Goal: Task Accomplishment & Management: Use online tool/utility

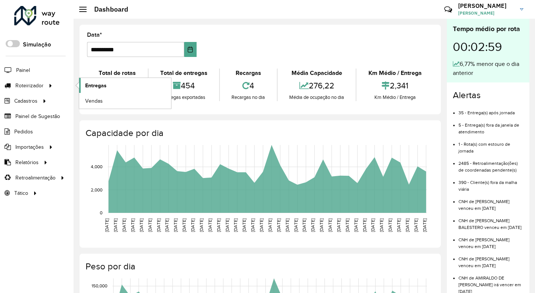
click at [94, 84] on span "Entregas" at bounding box center [95, 86] width 21 height 8
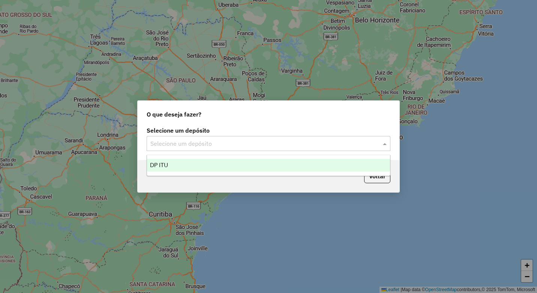
click at [212, 144] on input "text" at bounding box center [260, 144] width 221 height 9
click at [184, 164] on div "DP ITU" at bounding box center [268, 165] width 243 height 13
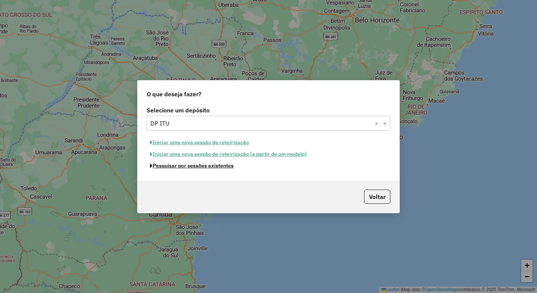
click at [184, 167] on button "Pesquisar por sessões existentes" at bounding box center [192, 166] width 90 height 12
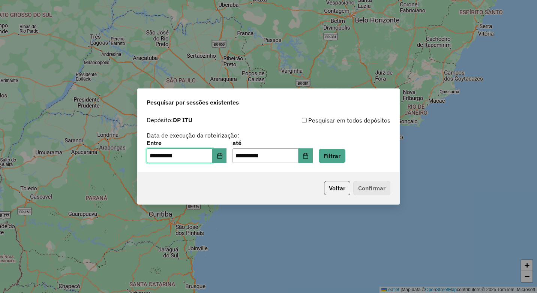
click at [154, 154] on input "**********" at bounding box center [180, 156] width 66 height 15
click at [223, 156] on icon "Choose Date" at bounding box center [220, 156] width 6 height 6
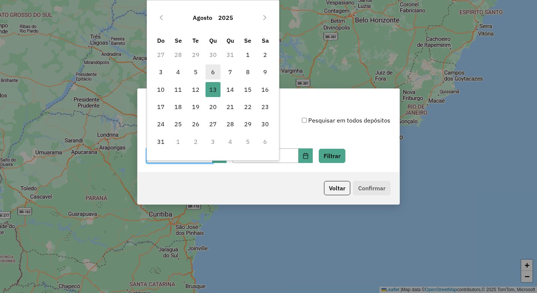
click at [211, 71] on span "6" at bounding box center [213, 72] width 15 height 15
type input "**********"
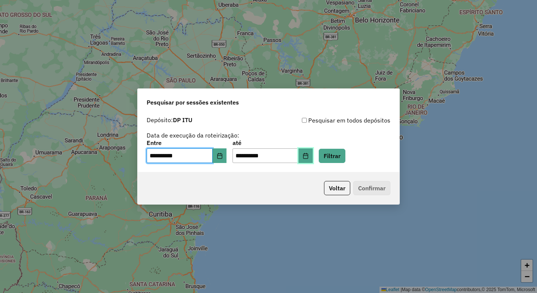
click at [309, 153] on icon "Choose Date" at bounding box center [306, 156] width 6 height 6
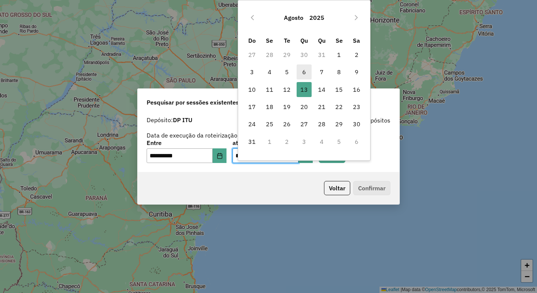
click at [303, 72] on span "6" at bounding box center [304, 72] width 15 height 15
type input "**********"
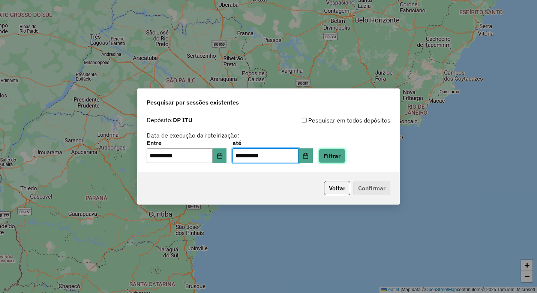
click at [345, 152] on button "Filtrar" at bounding box center [332, 156] width 27 height 14
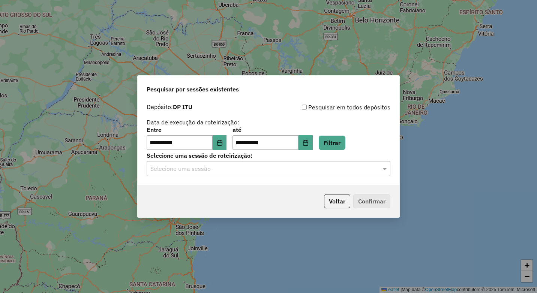
click at [363, 169] on input "text" at bounding box center [260, 169] width 221 height 9
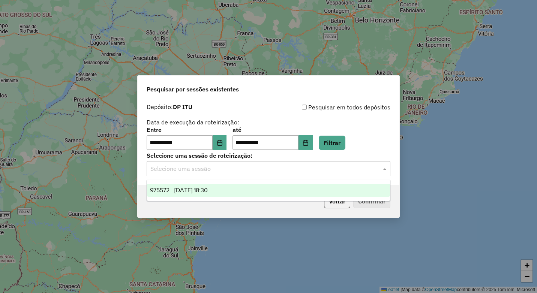
click at [360, 191] on div "975572 - 06/08/2025 18:30" at bounding box center [268, 190] width 243 height 13
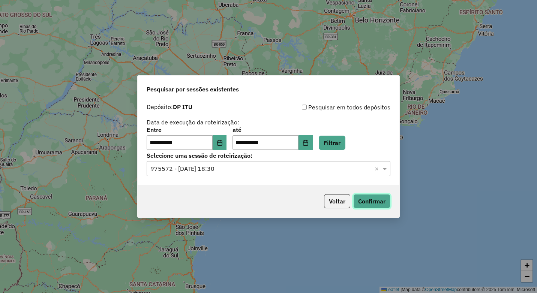
click at [363, 199] on button "Confirmar" at bounding box center [371, 201] width 37 height 14
click at [223, 145] on icon "Choose Date" at bounding box center [220, 143] width 6 height 6
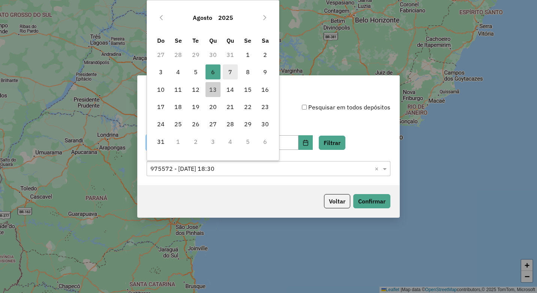
click at [230, 76] on span "7" at bounding box center [230, 72] width 15 height 15
type input "**********"
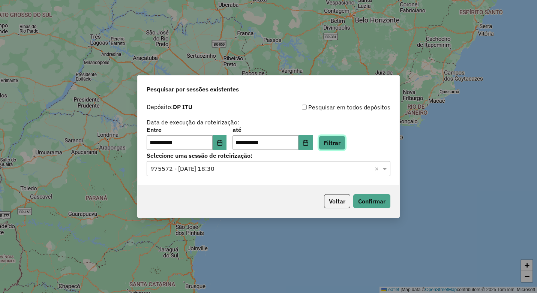
click at [339, 147] on button "Filtrar" at bounding box center [332, 143] width 27 height 14
click at [326, 168] on input "text" at bounding box center [260, 169] width 221 height 9
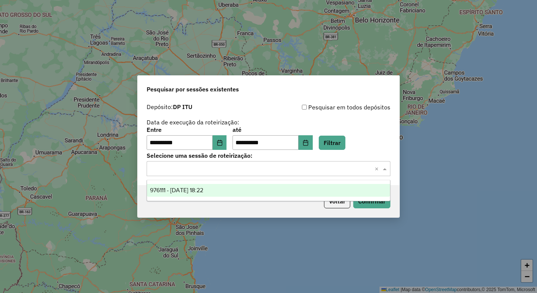
click at [291, 190] on div "976111 - 07/08/2025 18:22" at bounding box center [268, 190] width 243 height 13
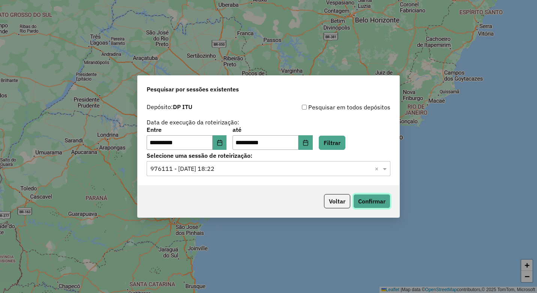
click at [367, 204] on button "Confirmar" at bounding box center [371, 201] width 37 height 14
click at [223, 142] on icon "Choose Date" at bounding box center [220, 143] width 6 height 6
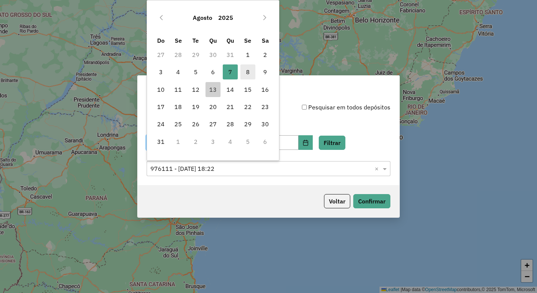
click at [250, 68] on span "8" at bounding box center [247, 72] width 15 height 15
type input "**********"
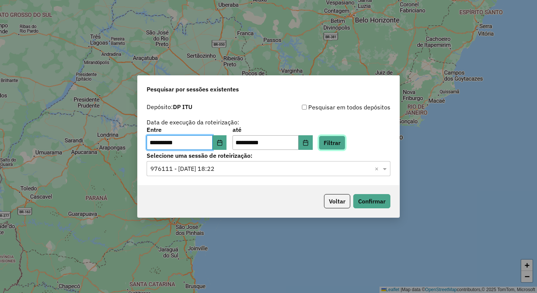
click at [345, 145] on button "Filtrar" at bounding box center [332, 143] width 27 height 14
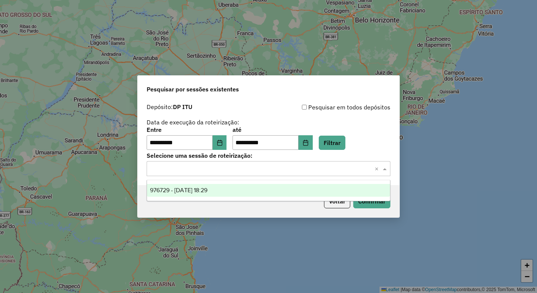
click at [314, 170] on input "text" at bounding box center [260, 169] width 221 height 9
click at [287, 190] on div "976729 - 08/08/2025 18:29" at bounding box center [268, 190] width 243 height 13
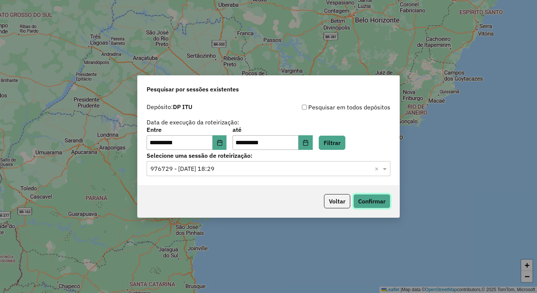
click at [380, 201] on button "Confirmar" at bounding box center [371, 201] width 37 height 14
click at [222, 143] on icon "Choose Date" at bounding box center [220, 143] width 6 height 6
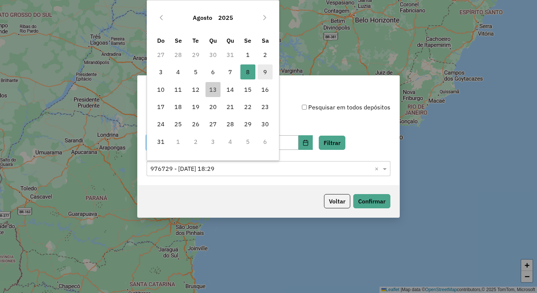
click at [265, 74] on span "9" at bounding box center [265, 72] width 15 height 15
type input "**********"
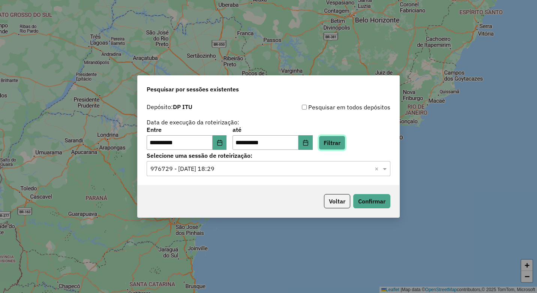
click at [345, 143] on button "Filtrar" at bounding box center [332, 143] width 27 height 14
click at [348, 170] on input "text" at bounding box center [260, 169] width 221 height 9
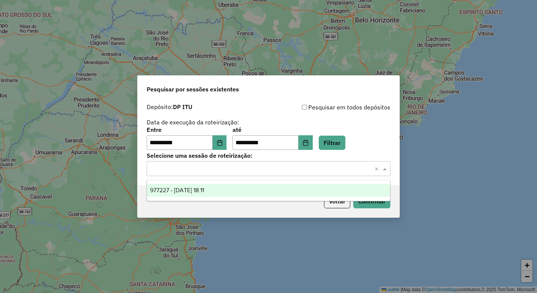
click at [318, 187] on div "977227 - 09/08/2025 18:11" at bounding box center [268, 190] width 243 height 13
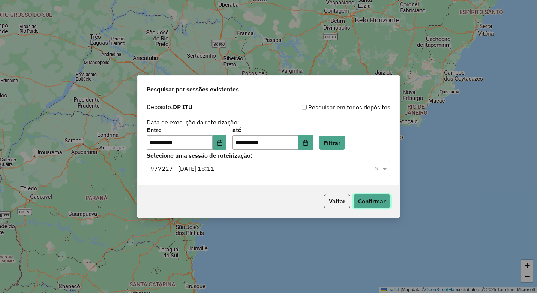
click at [372, 198] on button "Confirmar" at bounding box center [371, 201] width 37 height 14
click at [223, 144] on icon "Choose Date" at bounding box center [220, 143] width 6 height 6
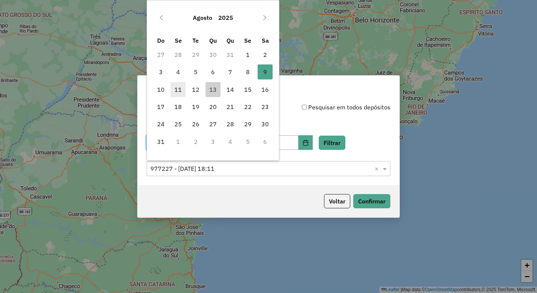
click at [177, 90] on span "11" at bounding box center [178, 89] width 15 height 15
type input "**********"
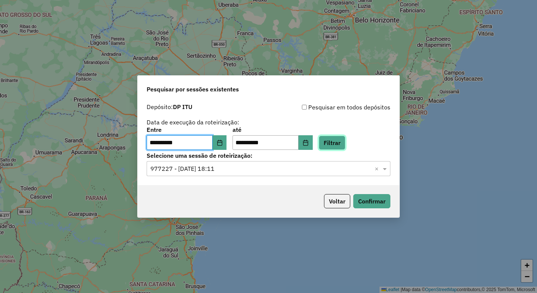
click at [345, 147] on button "Filtrar" at bounding box center [332, 143] width 27 height 14
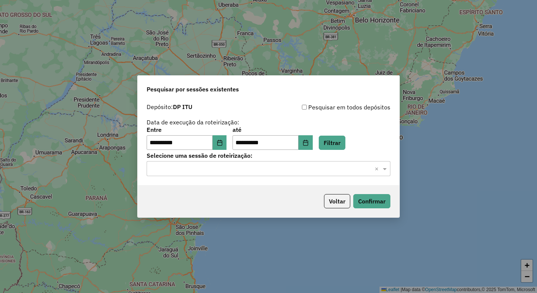
click at [303, 170] on input "text" at bounding box center [260, 169] width 221 height 9
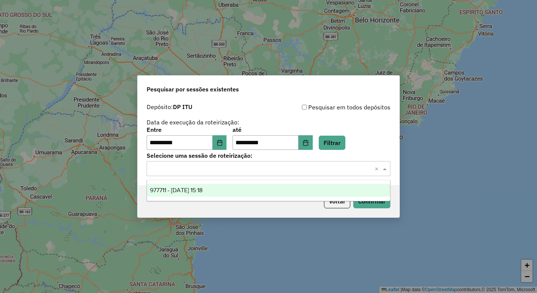
click at [305, 186] on div "977711 - 11/08/2025 15:18" at bounding box center [268, 190] width 243 height 13
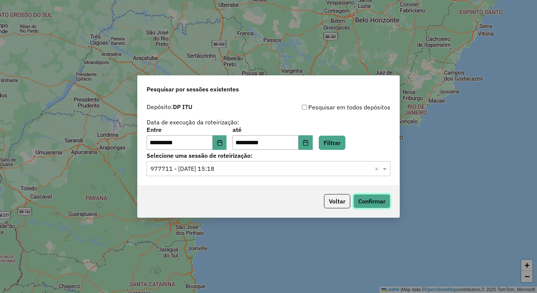
click at [359, 197] on button "Confirmar" at bounding box center [371, 201] width 37 height 14
click at [223, 144] on icon "Choose Date" at bounding box center [220, 143] width 6 height 6
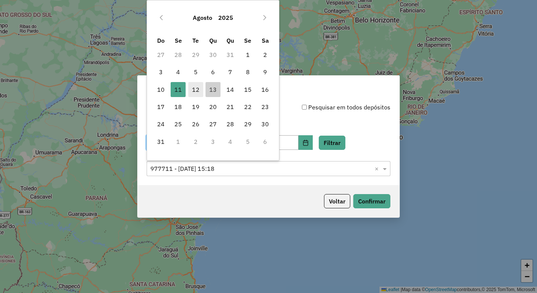
click at [197, 88] on span "12" at bounding box center [195, 89] width 15 height 15
type input "**********"
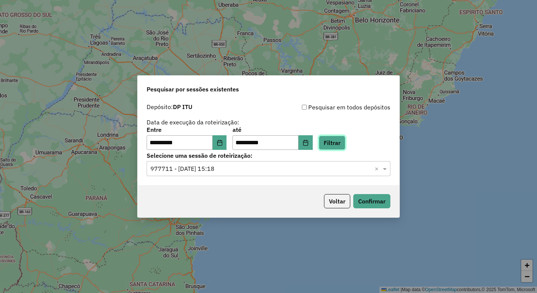
click at [339, 141] on button "Filtrar" at bounding box center [332, 143] width 27 height 14
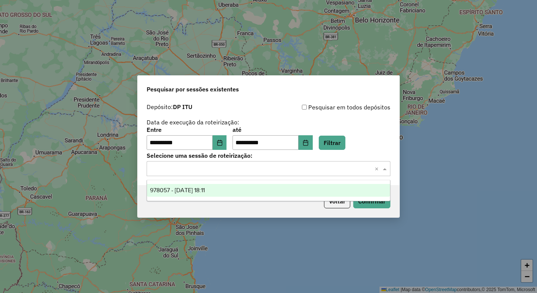
click at [323, 168] on input "text" at bounding box center [260, 169] width 221 height 9
click at [290, 189] on div "978057 - 12/08/2025 18:11" at bounding box center [268, 190] width 243 height 13
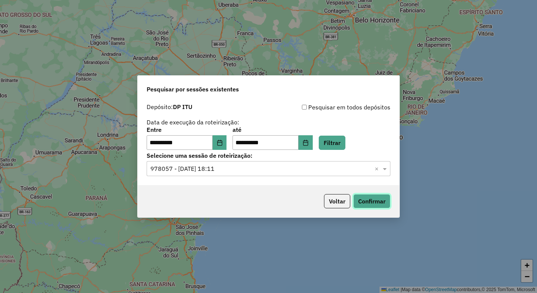
click at [360, 200] on button "Confirmar" at bounding box center [371, 201] width 37 height 14
click at [227, 147] on button "Choose Date" at bounding box center [220, 142] width 14 height 15
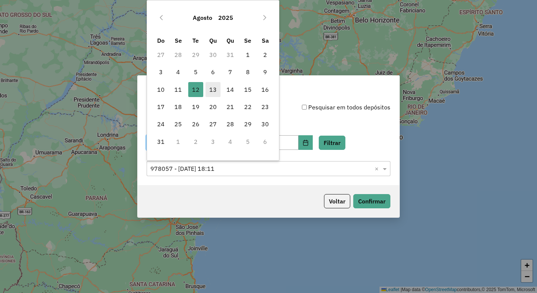
click at [212, 92] on span "13" at bounding box center [213, 89] width 15 height 15
type input "**********"
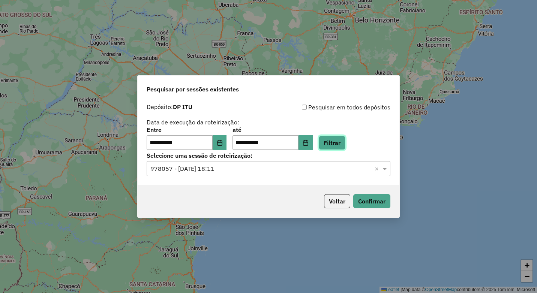
click at [341, 143] on button "Filtrar" at bounding box center [332, 143] width 27 height 14
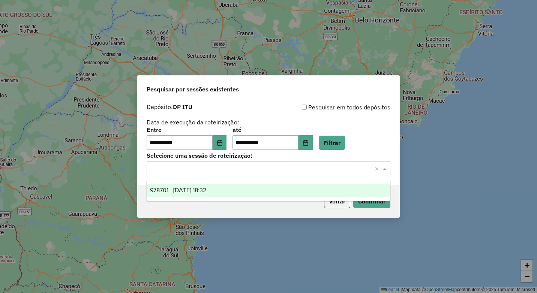
click at [317, 168] on input "text" at bounding box center [260, 169] width 221 height 9
click at [283, 183] on ng-dropdown-panel "978701 - 13/08/2025 18:32" at bounding box center [269, 190] width 244 height 21
click at [281, 192] on div "978701 - 13/08/2025 18:32" at bounding box center [268, 190] width 243 height 13
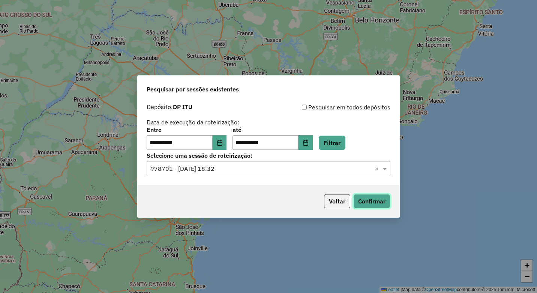
click at [371, 198] on button "Confirmar" at bounding box center [371, 201] width 37 height 14
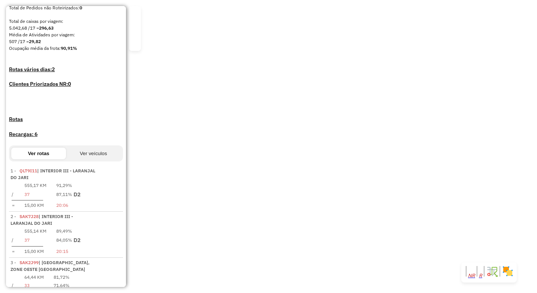
scroll to position [188, 0]
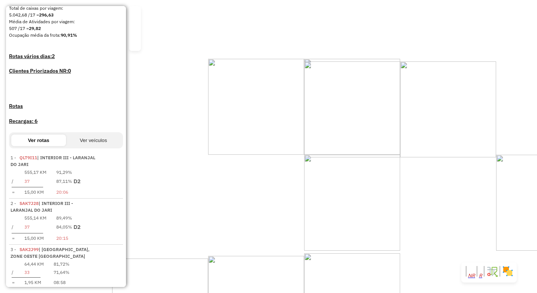
click at [72, 169] on td "91,29%" at bounding box center [64, 173] width 17 height 8
select select "**********"
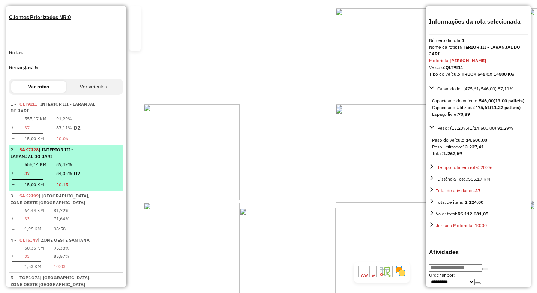
scroll to position [98, 0]
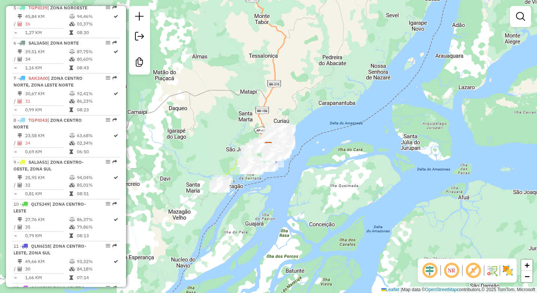
scroll to position [403, 0]
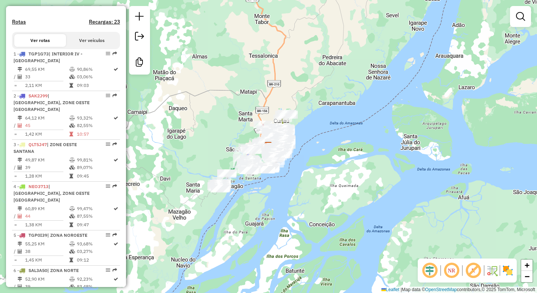
scroll to position [263, 0]
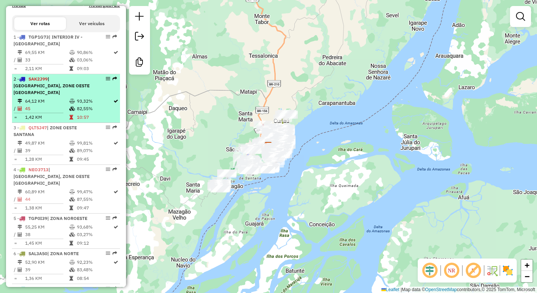
click at [62, 107] on td "45" at bounding box center [47, 109] width 44 height 8
select select "**********"
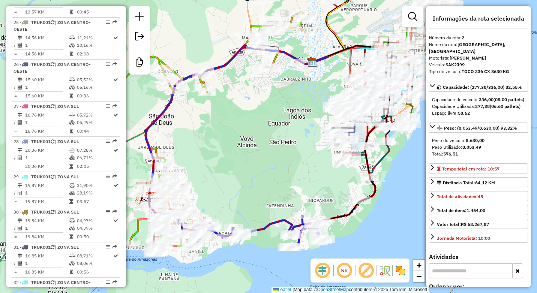
scroll to position [1344, 0]
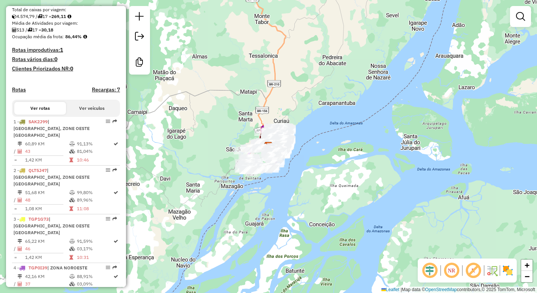
scroll to position [188, 0]
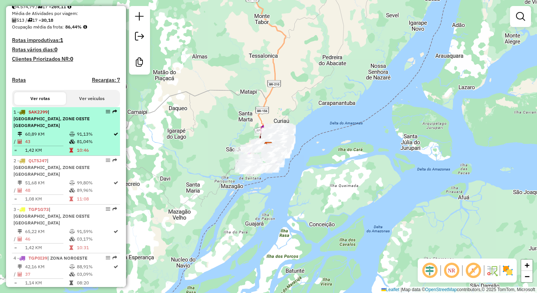
click at [68, 128] on span "| [GEOGRAPHIC_DATA], ZONE OESTE [GEOGRAPHIC_DATA]" at bounding box center [52, 118] width 76 height 19
select select "**********"
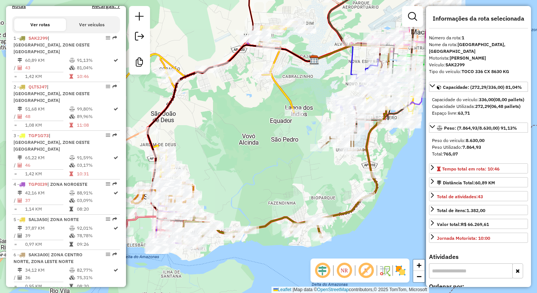
scroll to position [259, 0]
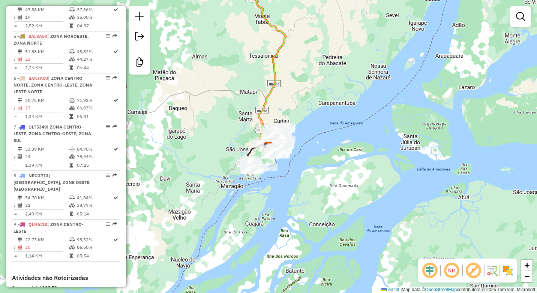
scroll to position [450, 0]
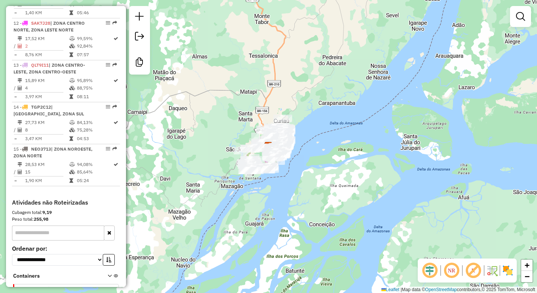
scroll to position [750, 0]
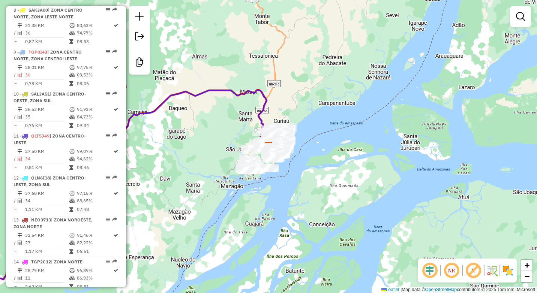
scroll to position [587, 0]
